Goal: Task Accomplishment & Management: Complete application form

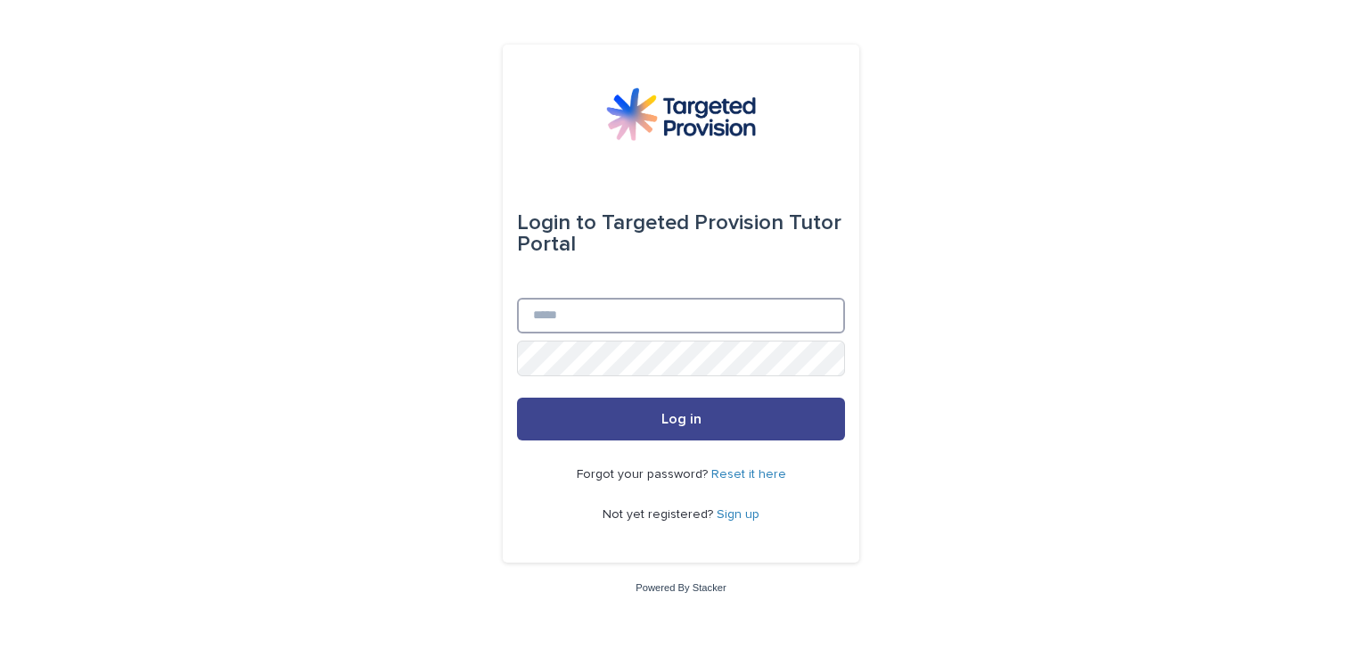
type input "**********"
click at [699, 415] on span "Log in" at bounding box center [681, 419] width 40 height 14
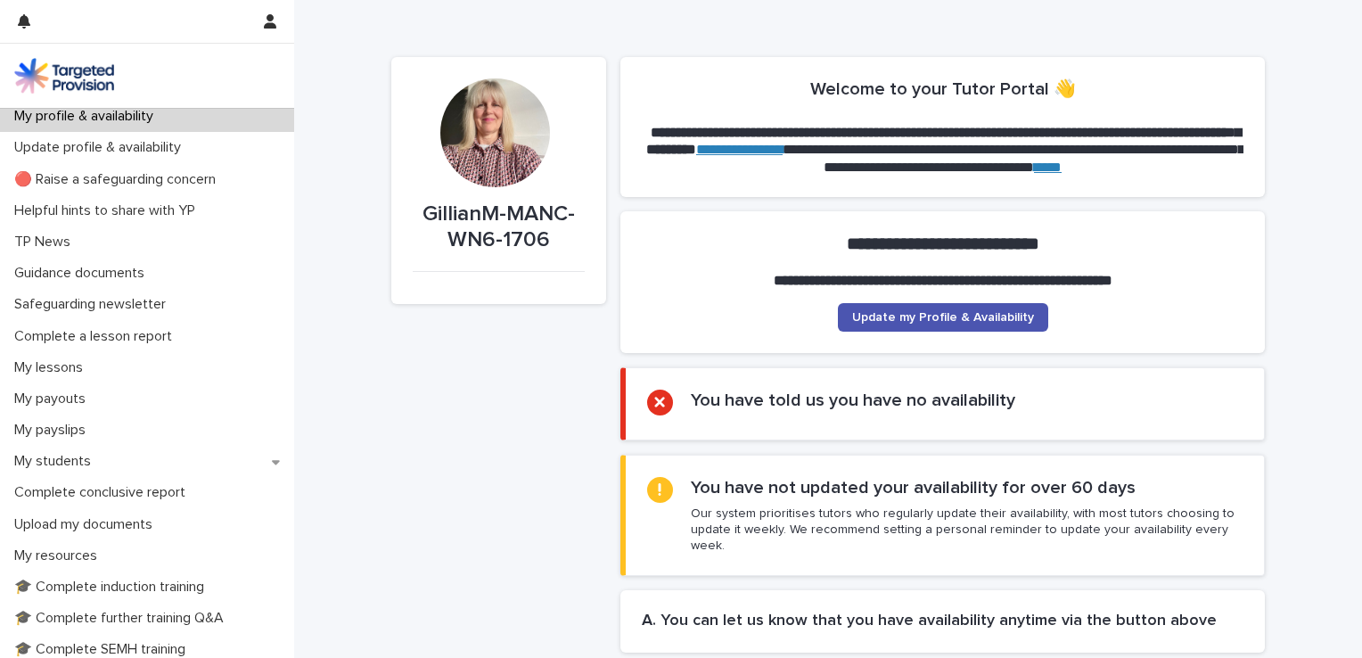
scroll to position [6, 0]
click at [64, 370] on p "My lessons" at bounding box center [52, 368] width 90 height 17
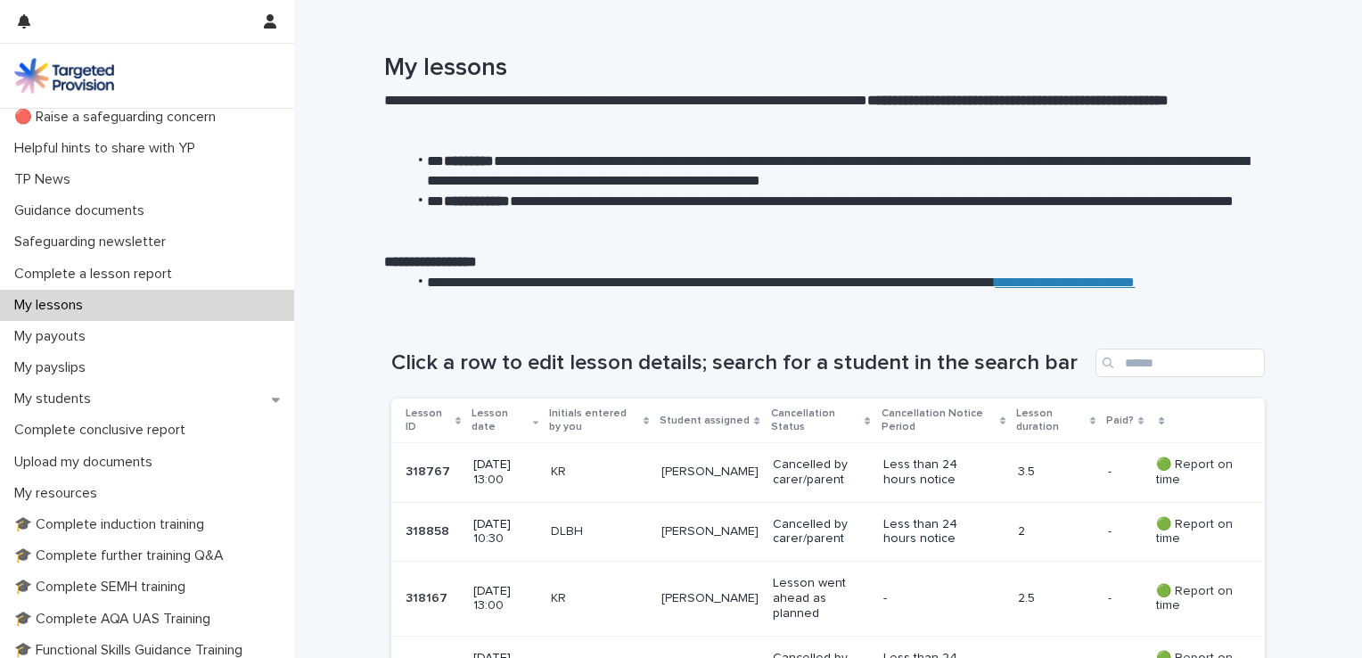
scroll to position [93, 0]
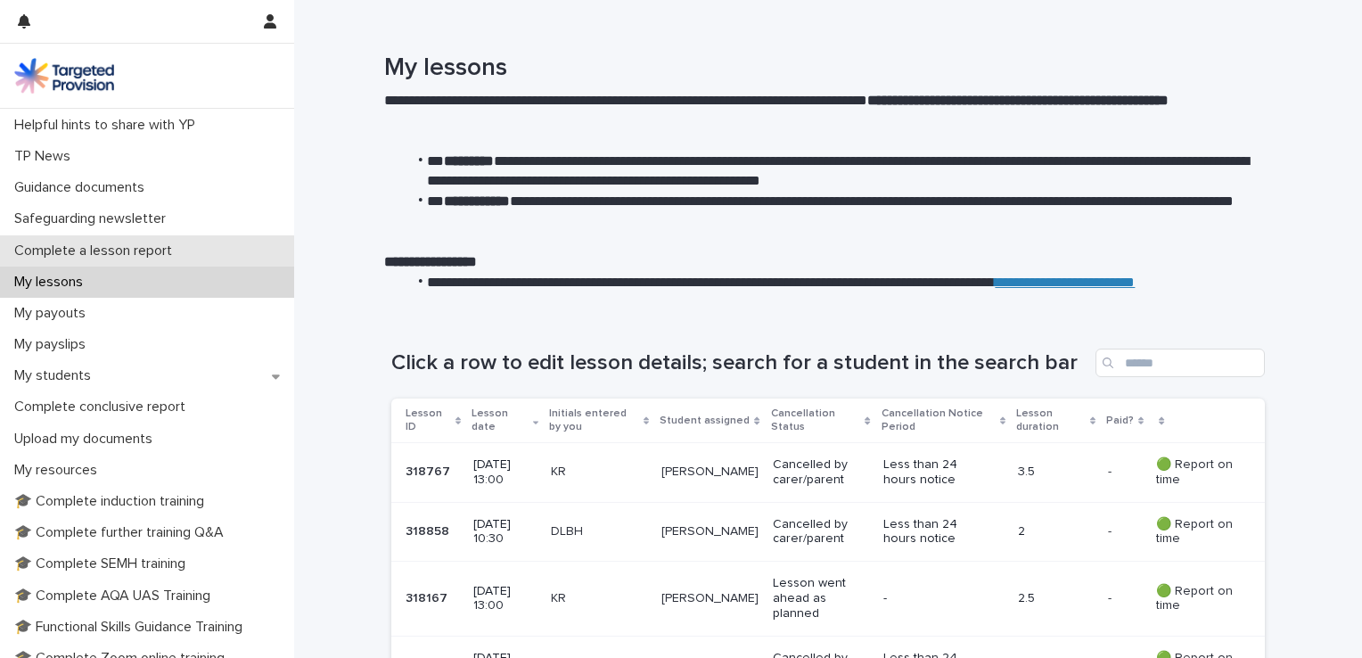
click at [163, 248] on p "Complete a lesson report" at bounding box center [96, 250] width 179 height 17
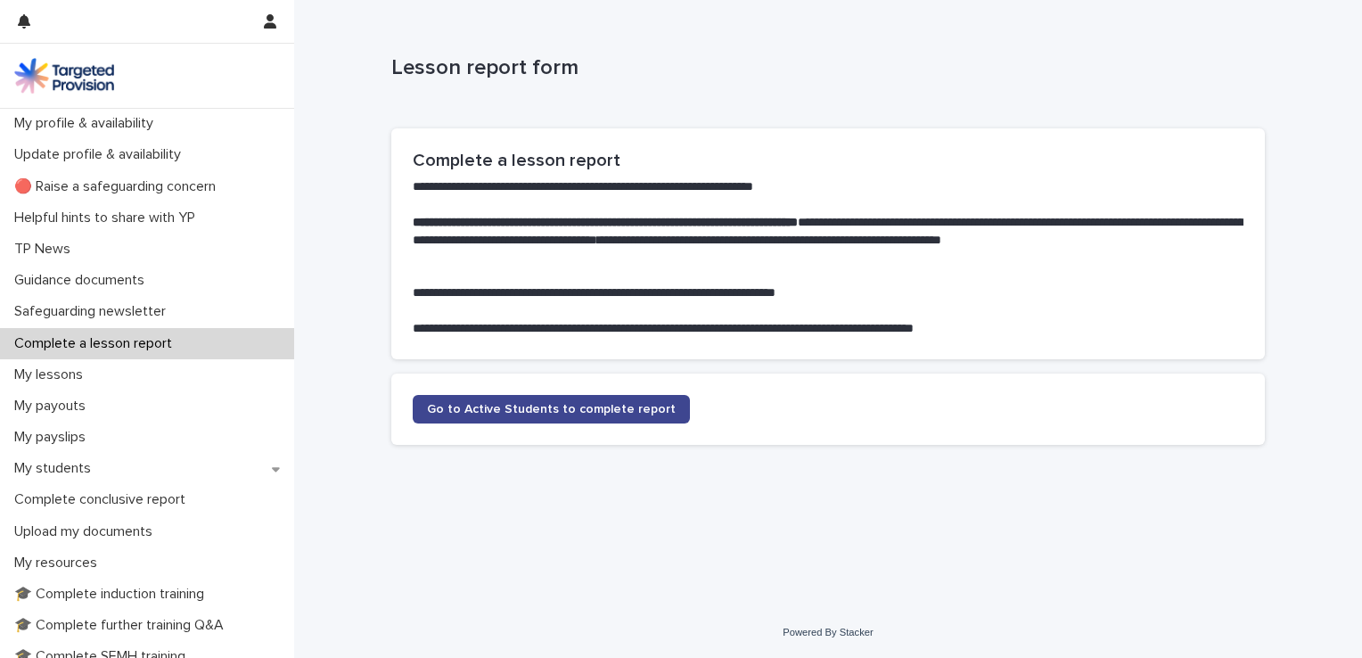
click at [580, 412] on span "Go to Active Students to complete report" at bounding box center [551, 409] width 249 height 12
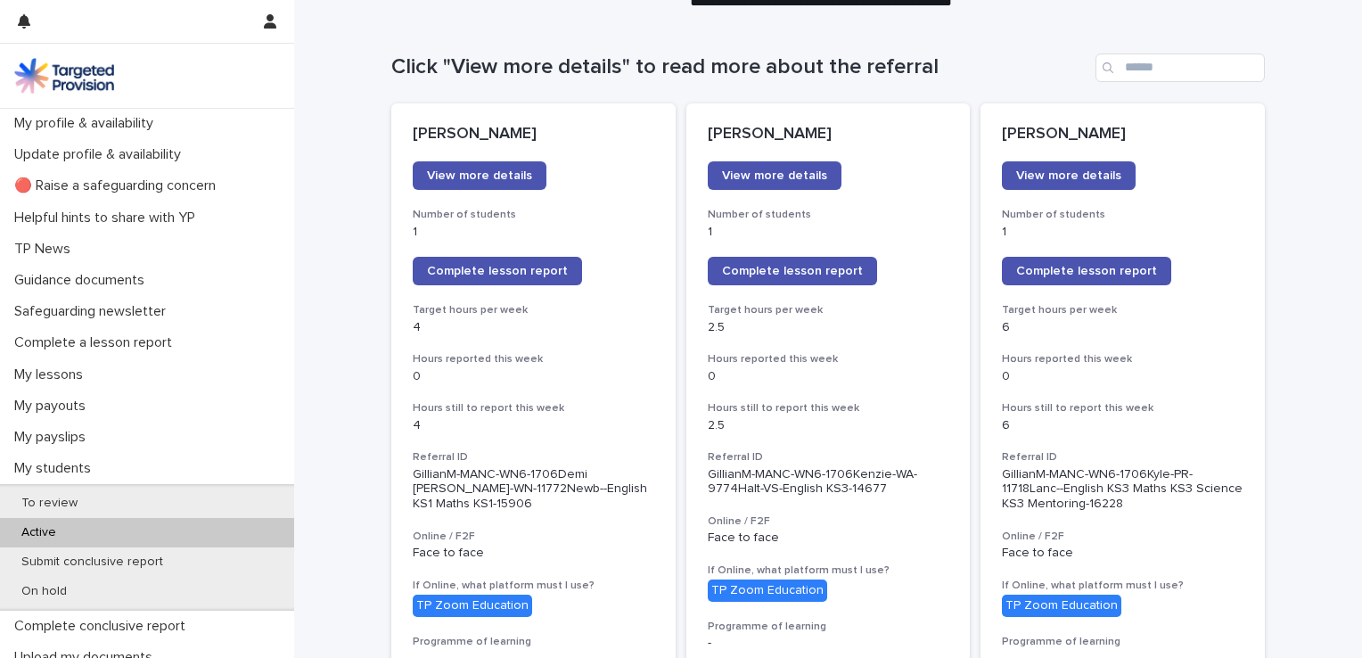
scroll to position [164, 0]
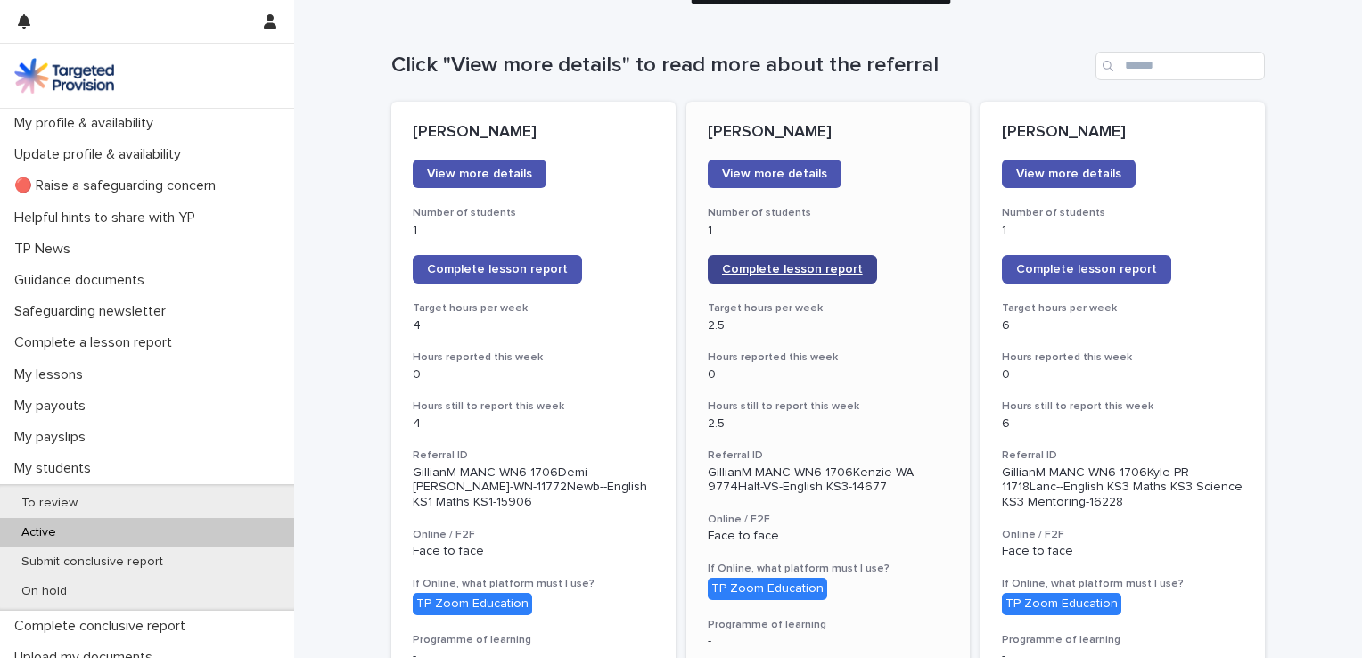
click at [818, 267] on span "Complete lesson report" at bounding box center [792, 269] width 141 height 12
